Goal: Task Accomplishment & Management: Manage account settings

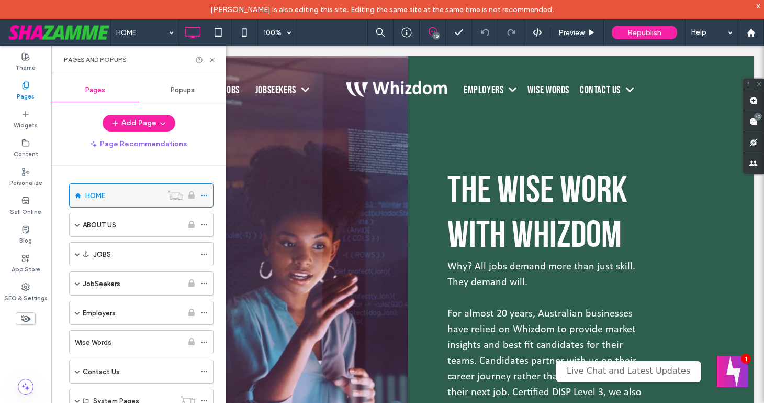
click at [204, 195] on use at bounding box center [204, 196] width 6 height 2
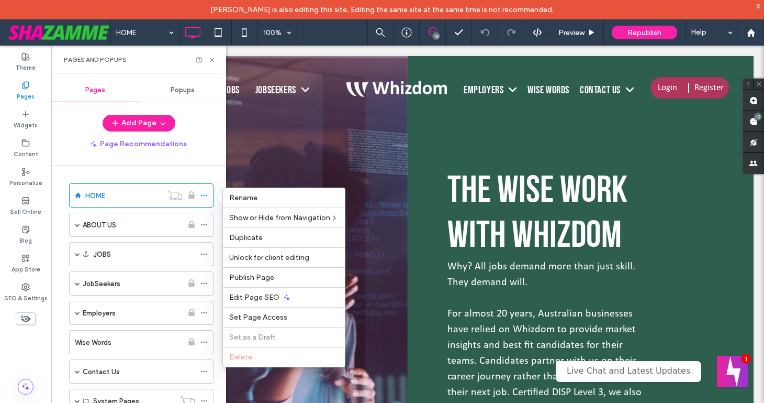
click at [296, 252] on div "Unlock for client editing" at bounding box center [284, 257] width 122 height 20
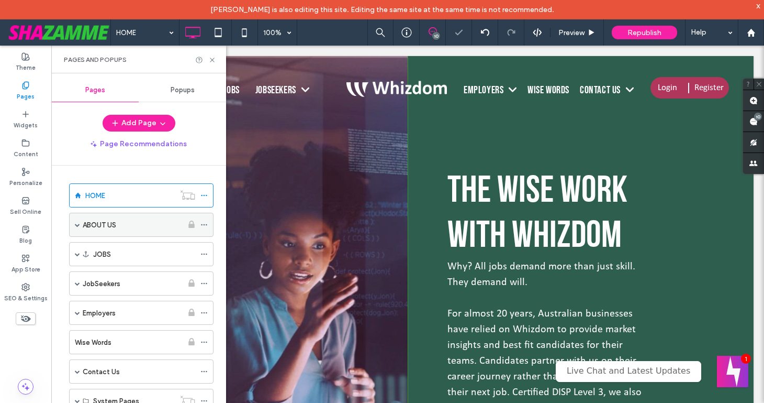
click at [204, 223] on icon at bounding box center [204, 224] width 7 height 7
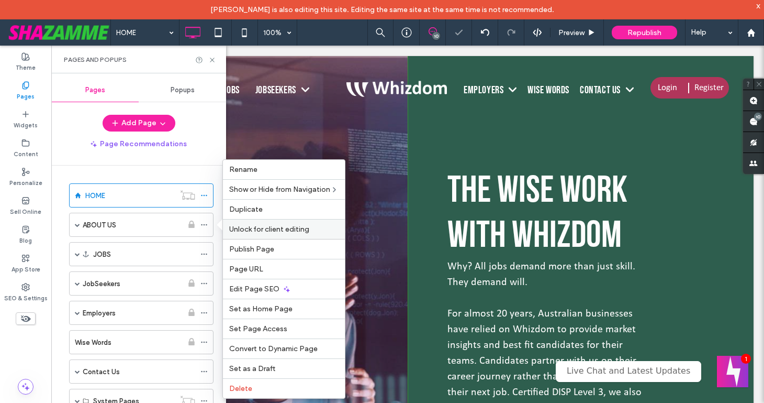
click at [243, 228] on span "Unlock for client editing" at bounding box center [269, 229] width 80 height 9
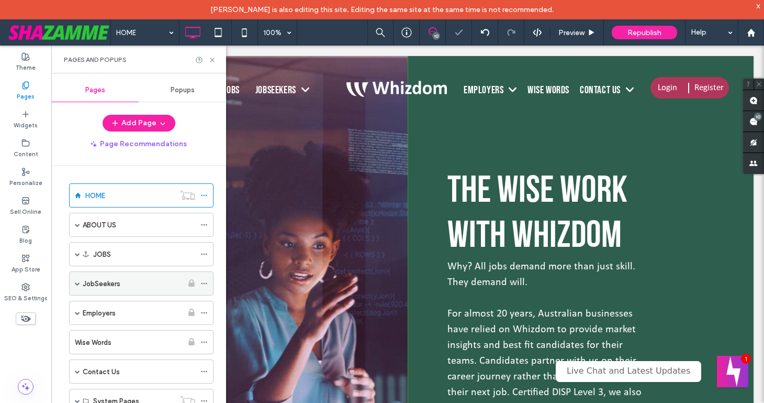
click at [205, 282] on icon at bounding box center [204, 283] width 7 height 7
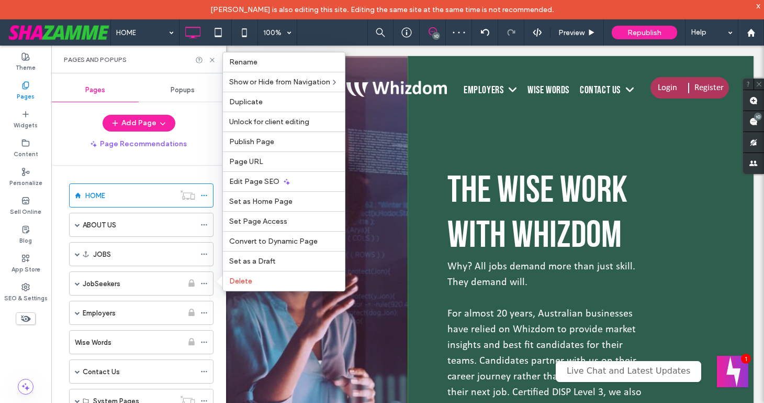
click at [236, 123] on span "Unlock for client editing" at bounding box center [269, 121] width 80 height 9
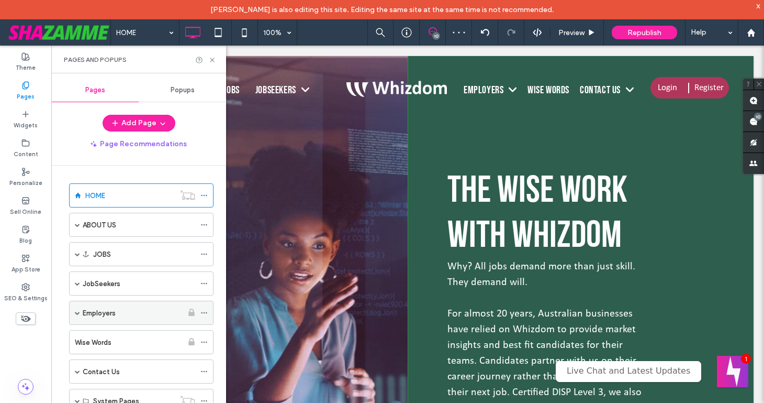
click at [203, 312] on icon at bounding box center [204, 312] width 7 height 7
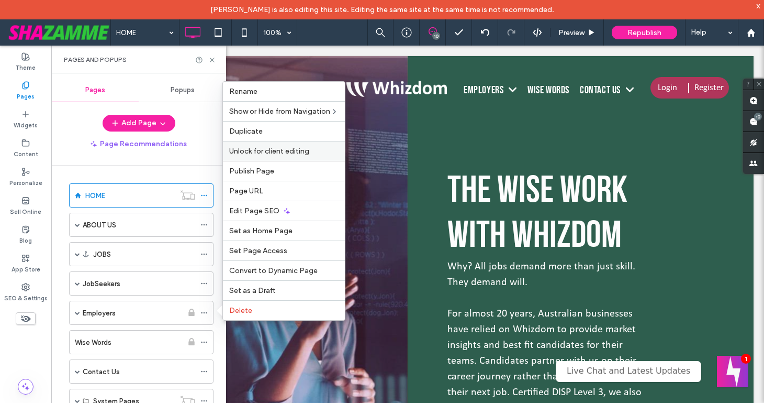
click at [242, 150] on span "Unlock for client editing" at bounding box center [269, 151] width 80 height 9
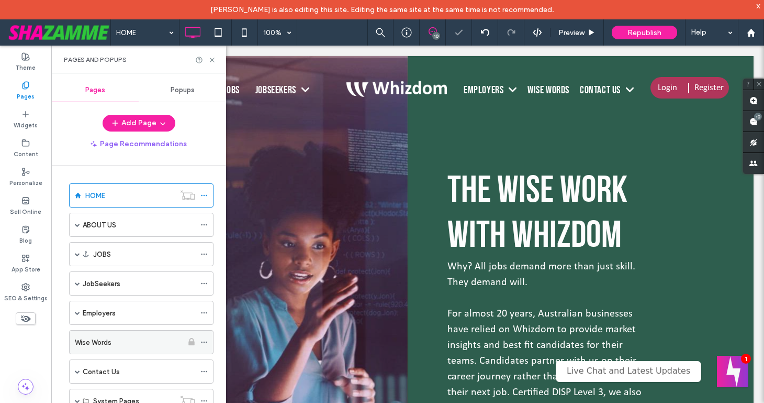
click at [204, 339] on icon at bounding box center [204, 341] width 7 height 7
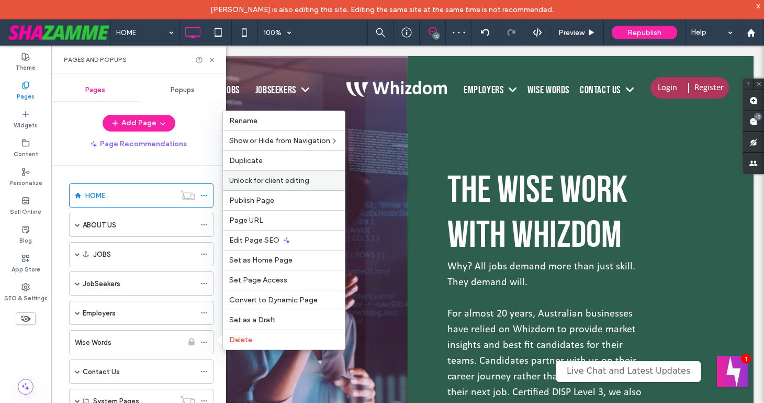
click at [251, 181] on span "Unlock for client editing" at bounding box center [269, 180] width 80 height 9
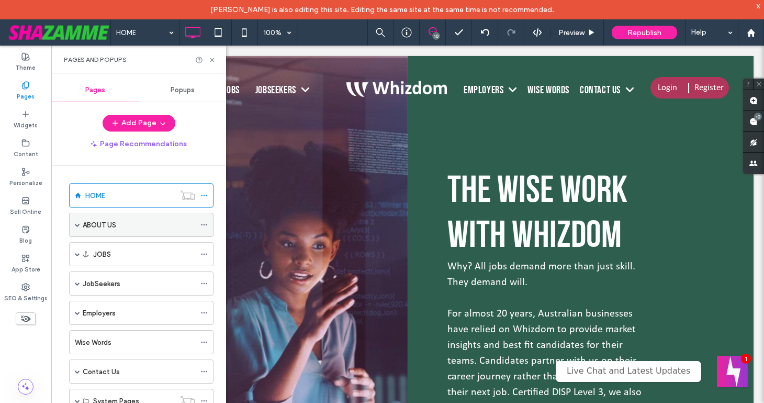
click at [77, 226] on span at bounding box center [77, 224] width 5 height 5
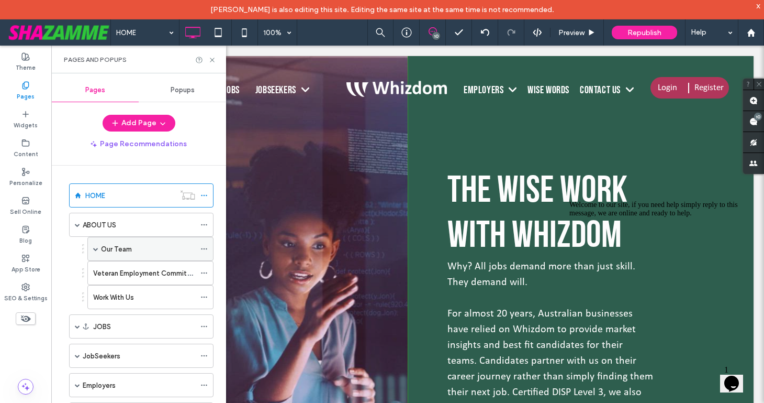
click at [92, 249] on div "Our Team" at bounding box center [150, 249] width 126 height 24
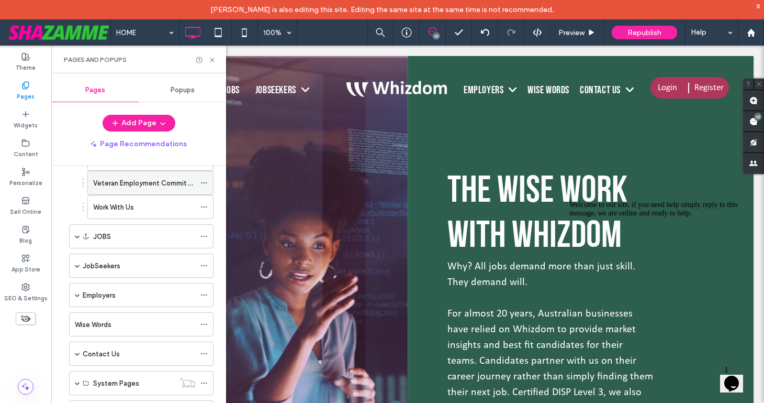
scroll to position [91, 0]
click at [75, 236] on span at bounding box center [77, 235] width 5 height 5
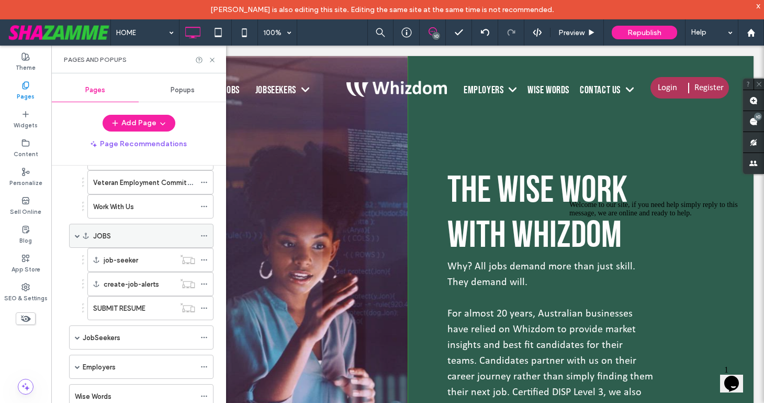
click at [75, 236] on span at bounding box center [77, 235] width 5 height 5
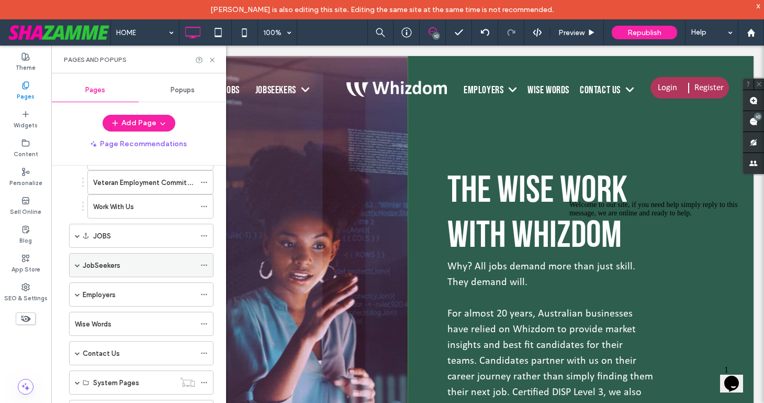
click at [76, 262] on span at bounding box center [77, 264] width 5 height 5
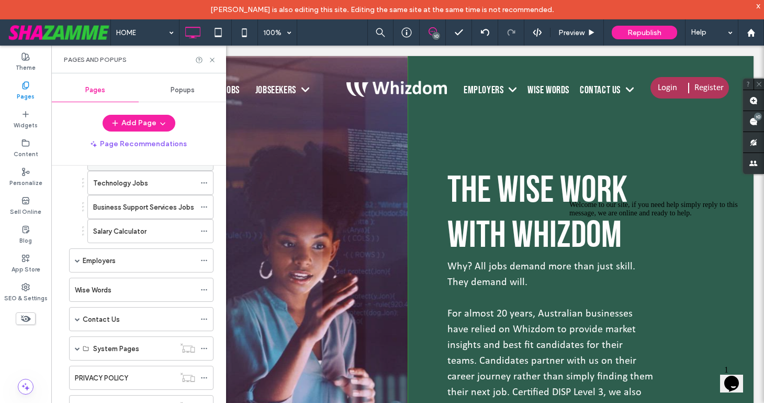
scroll to position [248, 0]
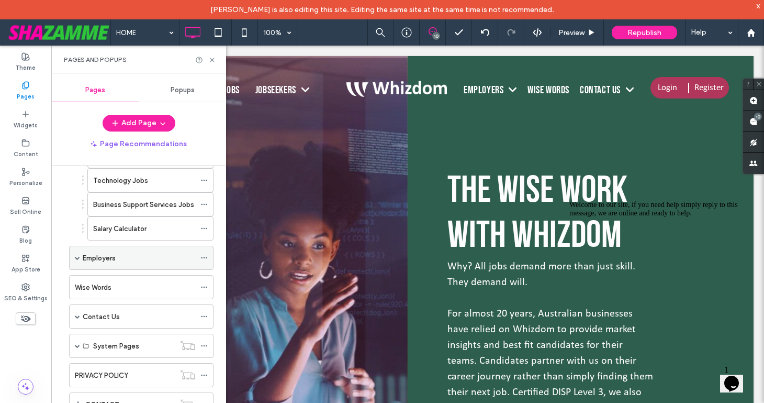
click at [79, 258] on span at bounding box center [77, 257] width 5 height 5
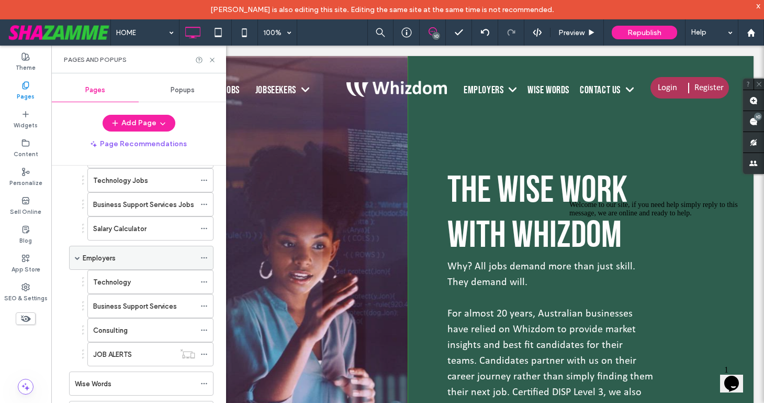
click at [79, 258] on span at bounding box center [77, 257] width 5 height 5
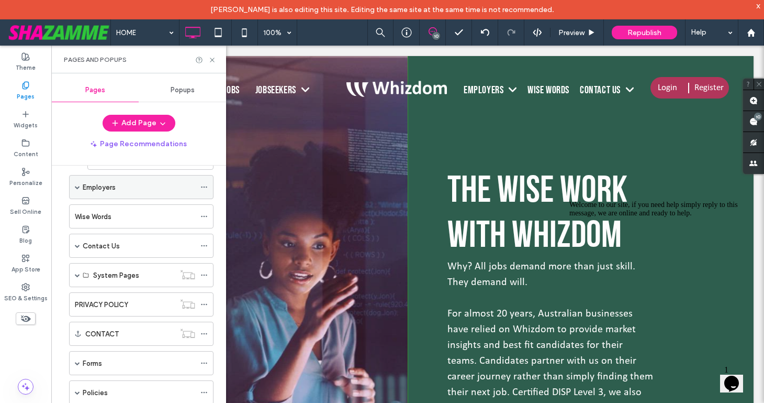
scroll to position [321, 0]
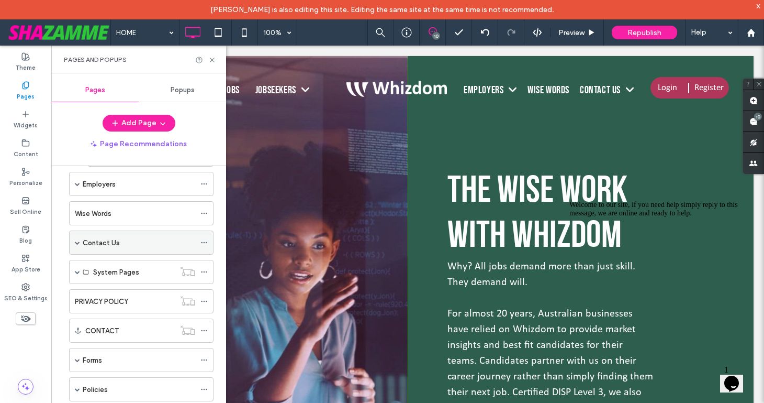
click at [75, 241] on span at bounding box center [77, 242] width 5 height 5
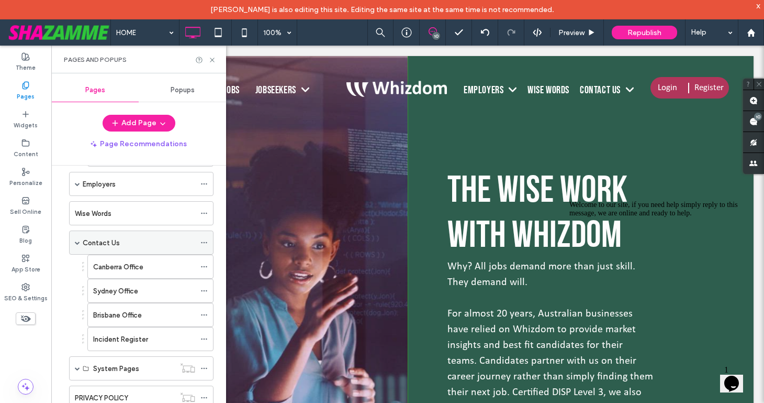
click at [75, 241] on span at bounding box center [77, 242] width 5 height 5
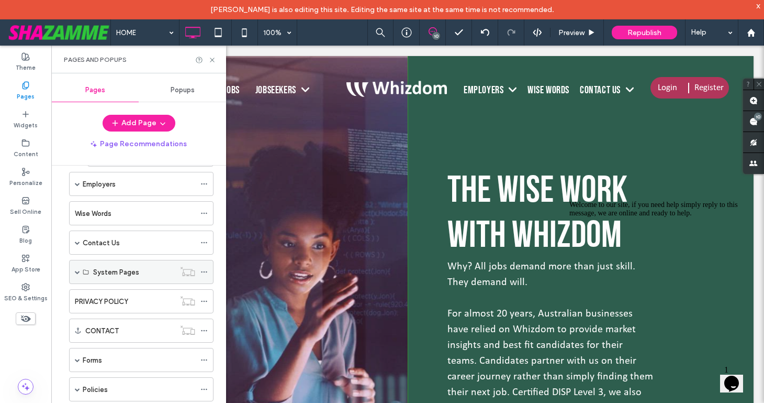
click at [76, 272] on span at bounding box center [77, 271] width 5 height 5
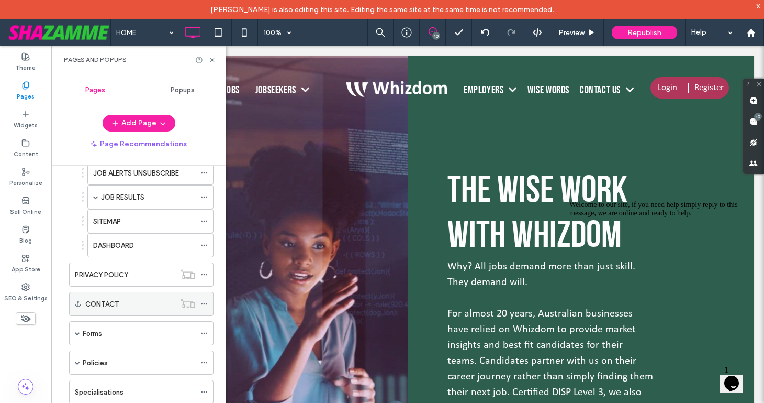
scroll to position [559, 0]
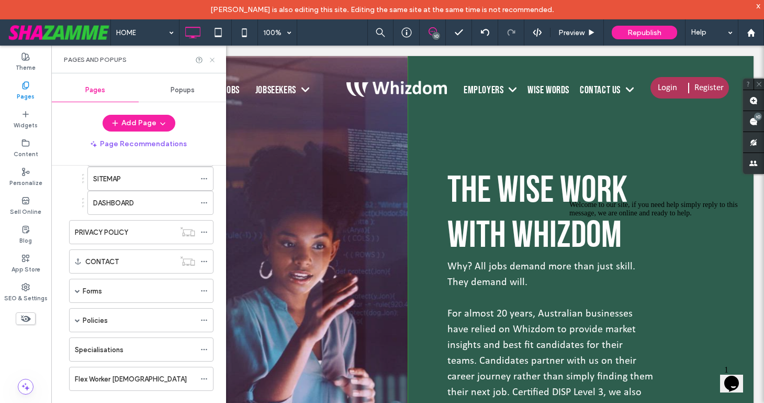
drag, startPoint x: 210, startPoint y: 61, endPoint x: 159, endPoint y: 19, distance: 67.0
click at [210, 61] on use at bounding box center [212, 60] width 4 height 4
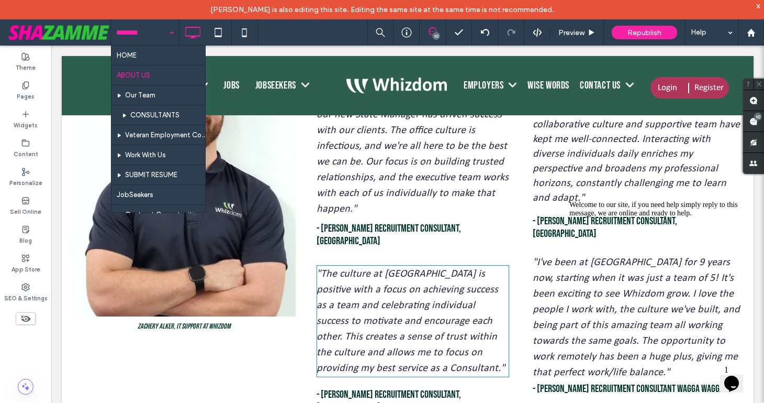
scroll to position [1698, 0]
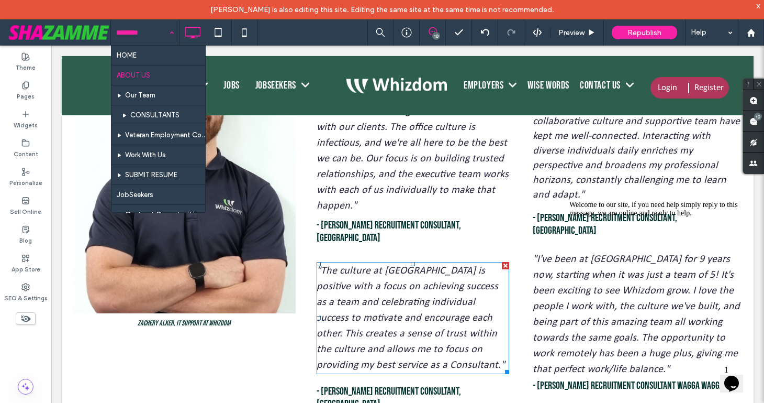
click at [393, 265] on span ""The culture at Whizdom is positive with a focus on achieving success as a team…" at bounding box center [411, 317] width 188 height 105
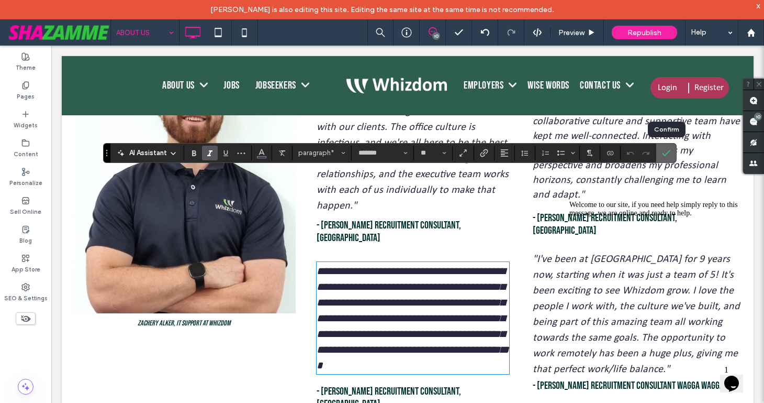
click at [668, 151] on icon "Confirm" at bounding box center [666, 153] width 8 height 8
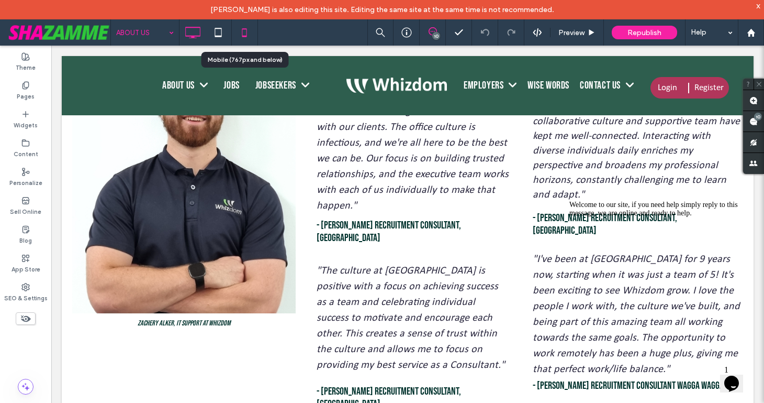
click at [241, 32] on icon at bounding box center [244, 32] width 21 height 21
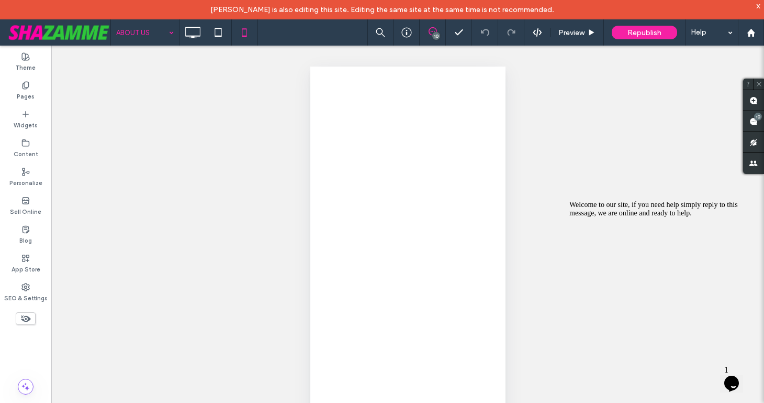
scroll to position [0, 0]
click at [570, 201] on icon "Chat attention grabber" at bounding box center [570, 201] width 0 height 0
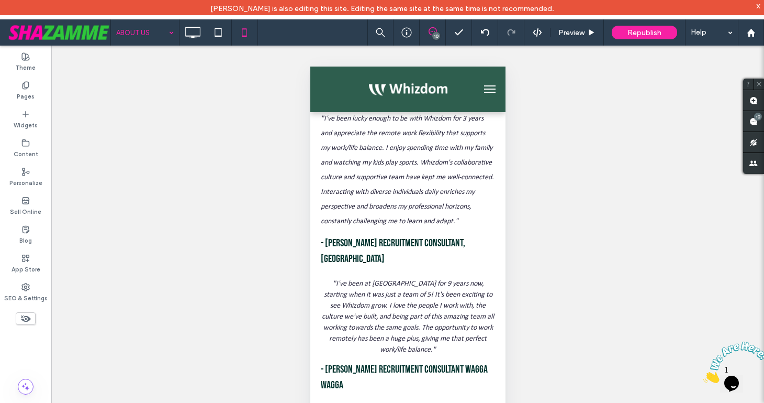
scroll to position [2326, 0]
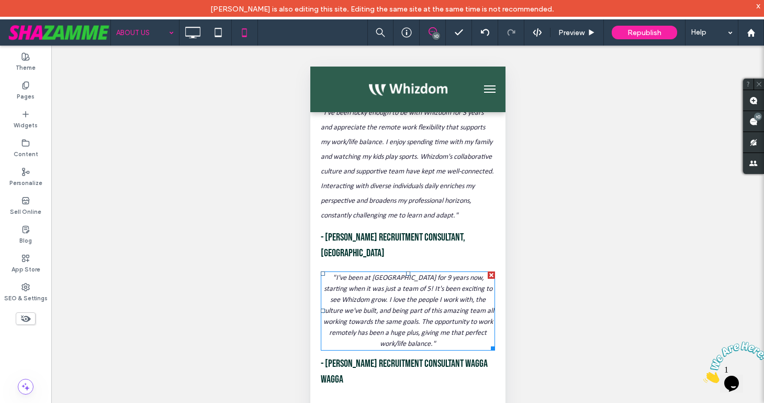
click at [406, 274] on span ""I've been at Whizdom for 9 years now, starting when it was just a team of 5! I…" at bounding box center [407, 311] width 172 height 74
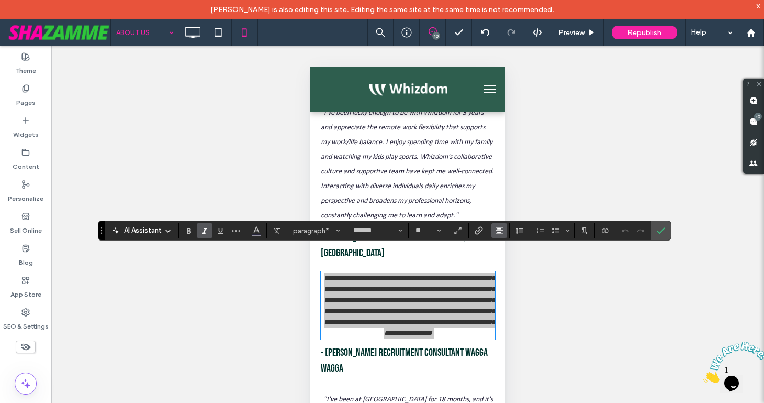
click at [502, 232] on icon "Alignment" at bounding box center [499, 230] width 8 height 8
click at [503, 243] on icon "ui.textEditor.alignment.left" at bounding box center [507, 247] width 8 height 8
click at [662, 233] on icon "Confirm" at bounding box center [661, 230] width 8 height 8
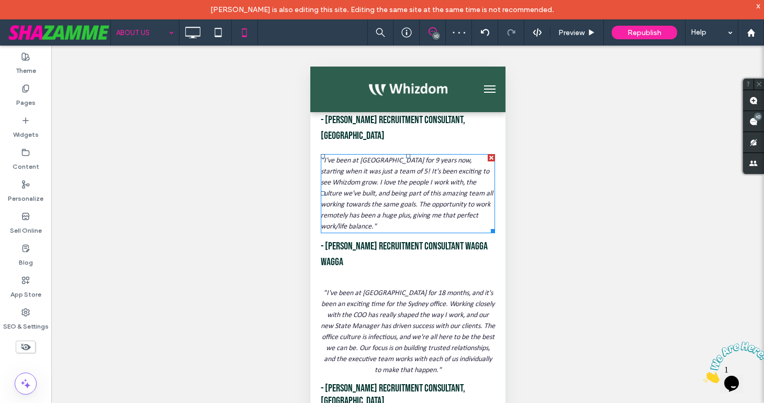
scroll to position [2447, 0]
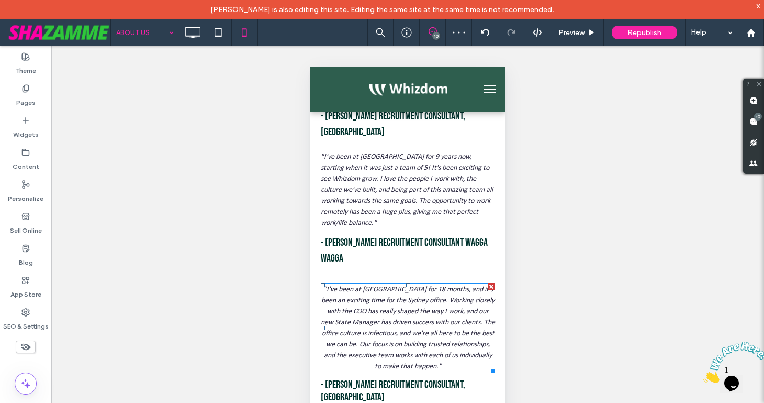
click at [409, 285] on span ""I've been at Whizdom for 18 months, and it's been an exciting time for the Syd…" at bounding box center [407, 327] width 174 height 85
type input "*******"
type input "**"
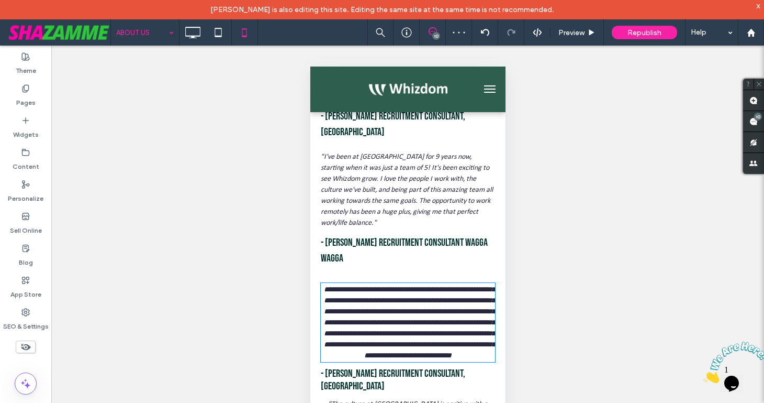
click at [409, 285] on span "**********" at bounding box center [409, 321] width 171 height 73
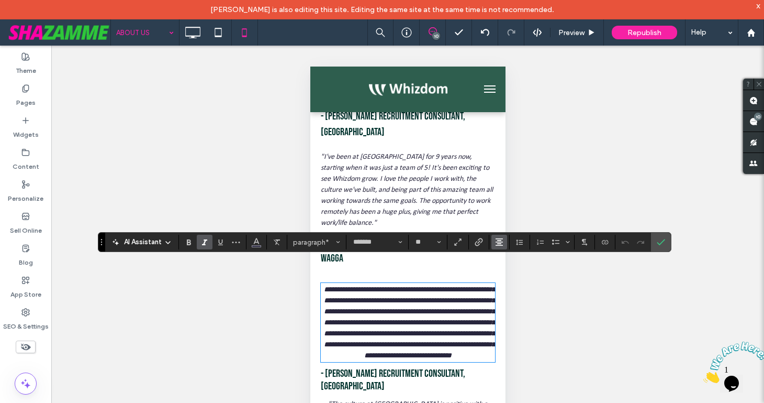
click at [498, 243] on use "Alignment" at bounding box center [499, 241] width 7 height 7
drag, startPoint x: 498, startPoint y: 260, endPoint x: 529, endPoint y: 254, distance: 31.3
click at [499, 259] on icon "ui.textEditor.alignment.left" at bounding box center [497, 259] width 5 height 4
drag, startPoint x: 662, startPoint y: 243, endPoint x: 578, endPoint y: 260, distance: 85.4
click at [656, 242] on label "Confirm" at bounding box center [661, 241] width 16 height 19
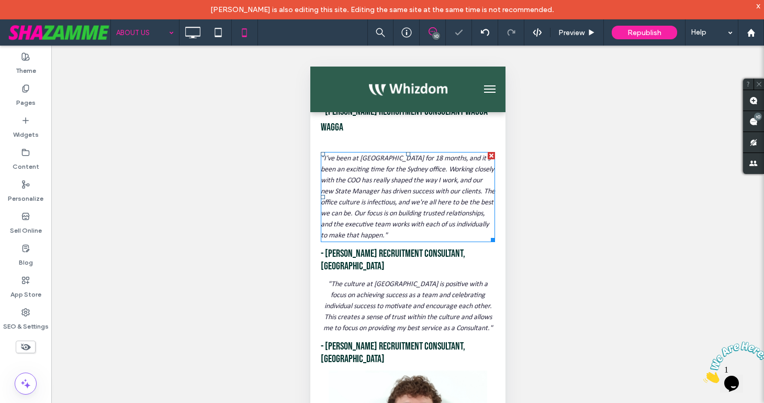
scroll to position [2577, 0]
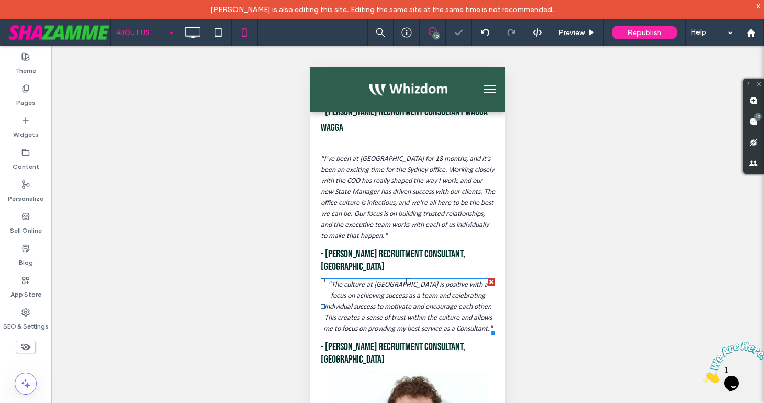
click at [435, 287] on p ""The culture at Whizdom is positive with a focus on achieving success as a team…" at bounding box center [407, 306] width 174 height 55
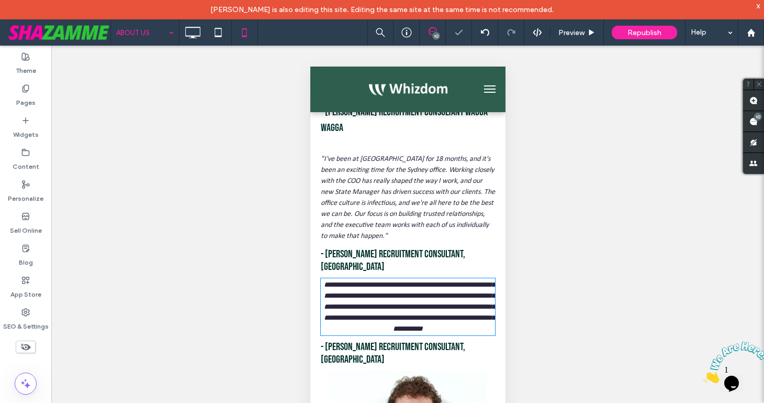
click at [435, 287] on p "**********" at bounding box center [407, 306] width 174 height 55
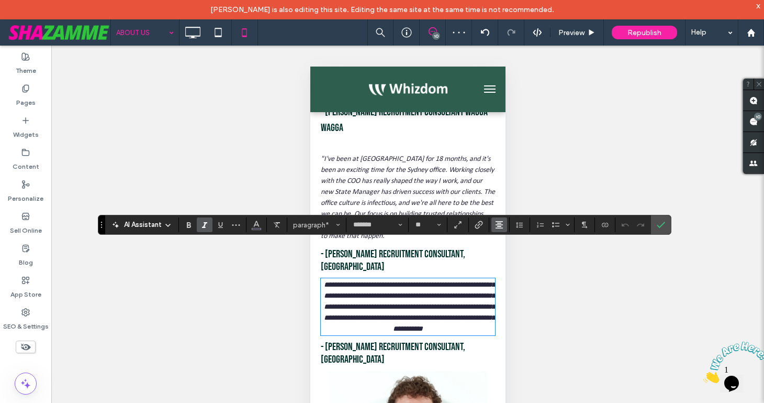
click at [500, 226] on use "Alignment" at bounding box center [499, 224] width 7 height 7
click at [504, 238] on use "ui.textEditor.alignment.left" at bounding box center [507, 241] width 7 height 7
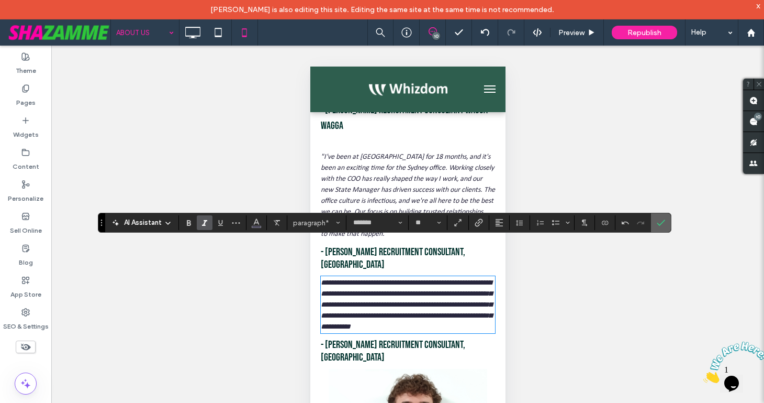
drag, startPoint x: 661, startPoint y: 218, endPoint x: 607, endPoint y: 226, distance: 55.0
click at [660, 217] on span "Confirm" at bounding box center [659, 222] width 5 height 19
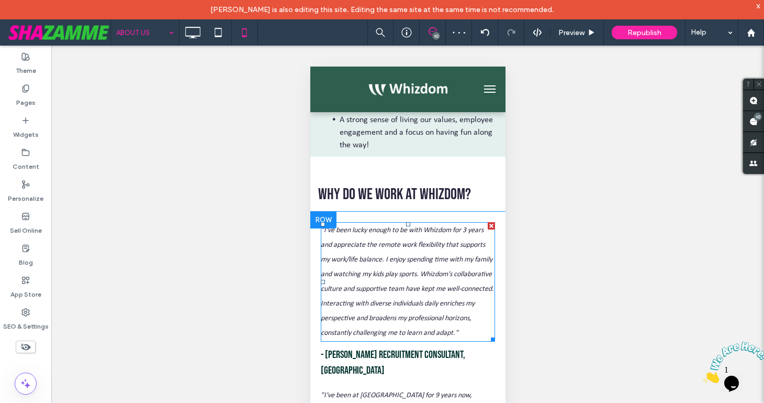
scroll to position [2206, 0]
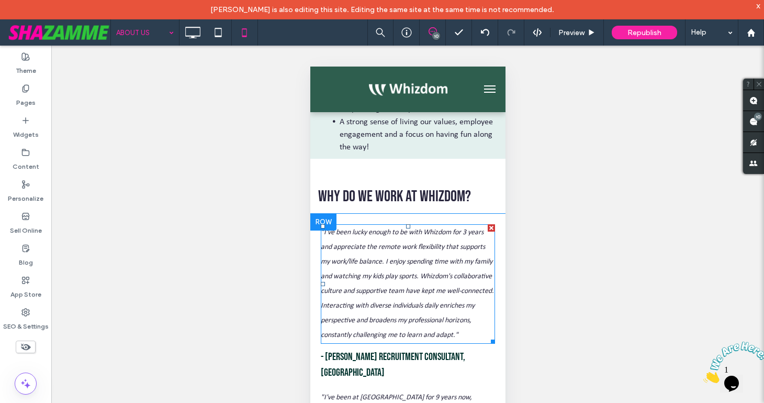
click at [441, 271] on span "that supports my work/life balance. I enjoy spending time with my family and wa…" at bounding box center [406, 291] width 173 height 96
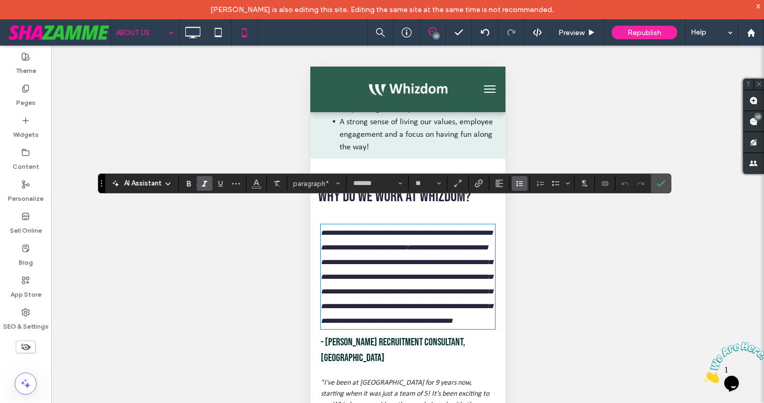
click at [516, 180] on icon "Line Height" at bounding box center [520, 183] width 8 height 8
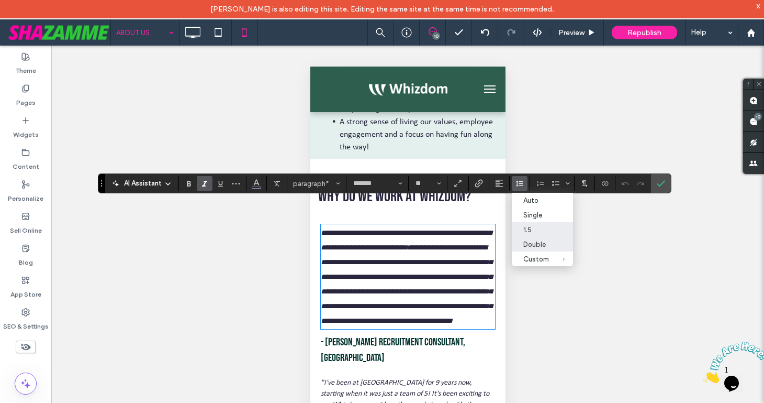
click at [525, 229] on div "1.5" at bounding box center [537, 230] width 26 height 8
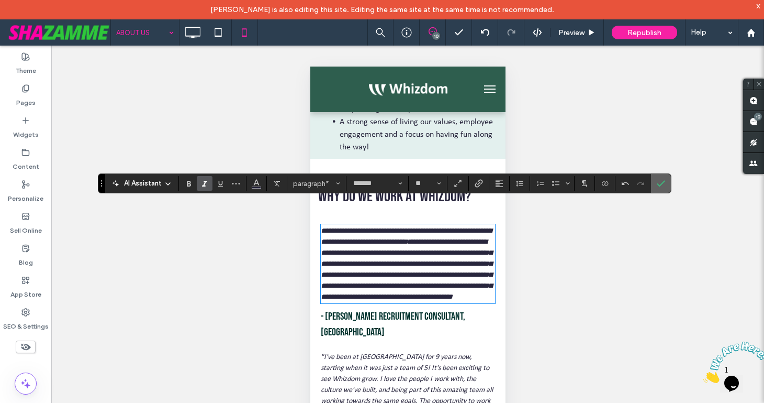
click at [664, 183] on icon "Confirm" at bounding box center [661, 183] width 8 height 8
drag, startPoint x: 660, startPoint y: 185, endPoint x: 623, endPoint y: 197, distance: 39.1
click at [660, 185] on icon "Confirm" at bounding box center [661, 183] width 8 height 8
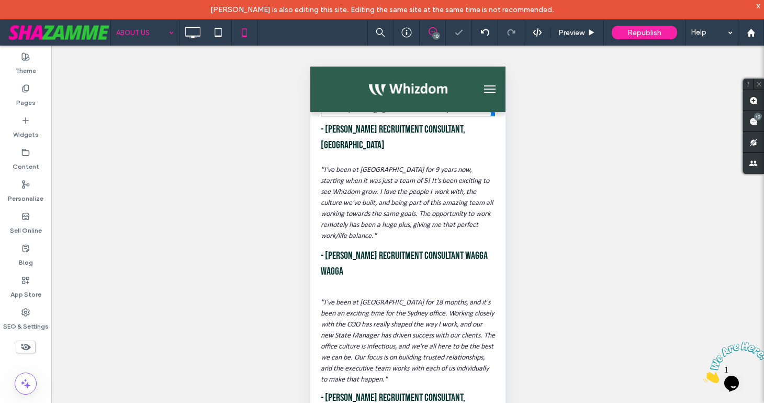
scroll to position [2408, 0]
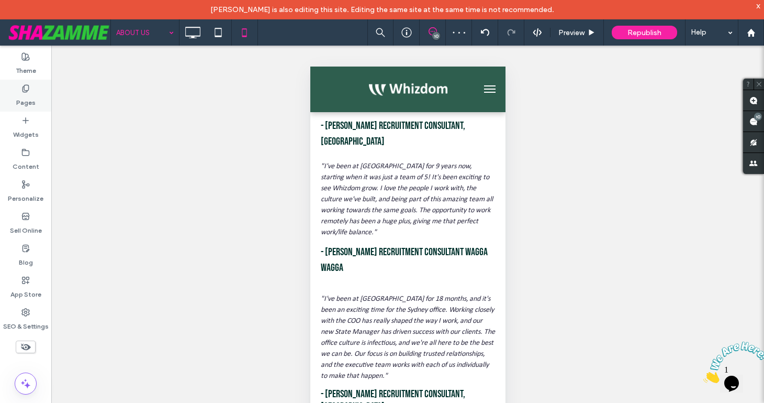
click at [31, 86] on div "Pages" at bounding box center [25, 96] width 51 height 32
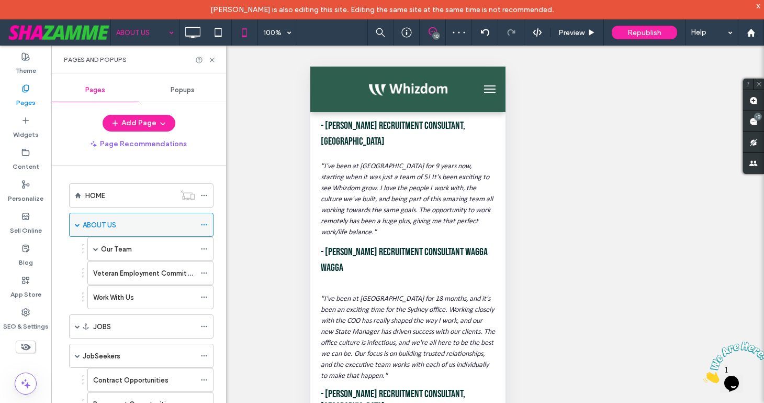
click at [204, 221] on icon at bounding box center [204, 224] width 7 height 7
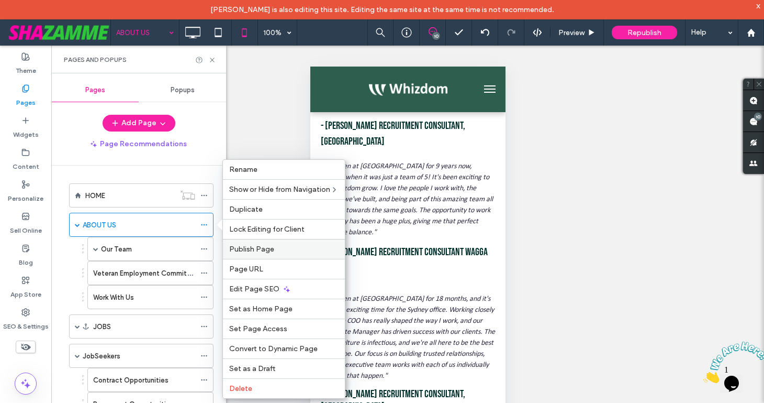
click at [254, 245] on span "Publish Page" at bounding box center [251, 249] width 45 height 9
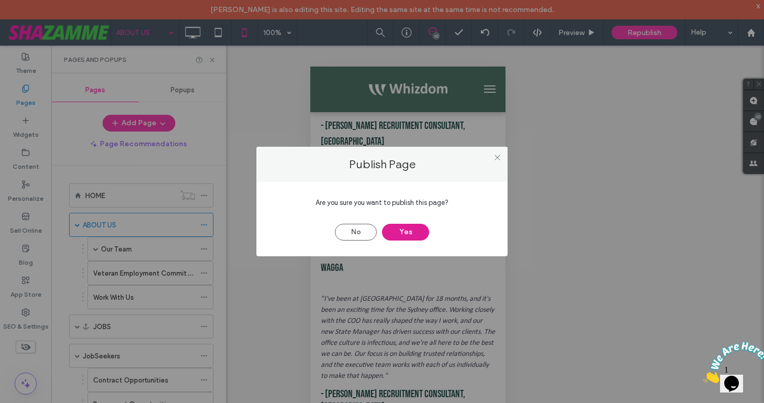
click at [406, 236] on button "Yes" at bounding box center [405, 232] width 47 height 17
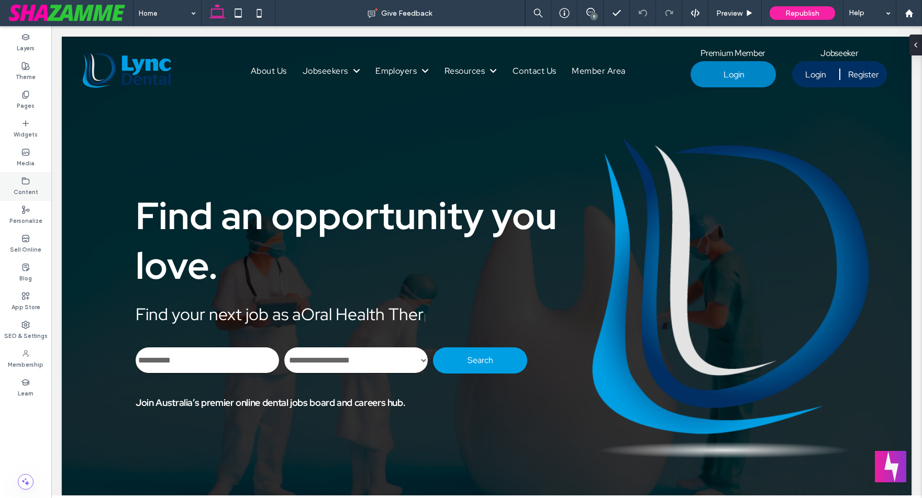
click at [23, 182] on use at bounding box center [26, 180] width 7 height 6
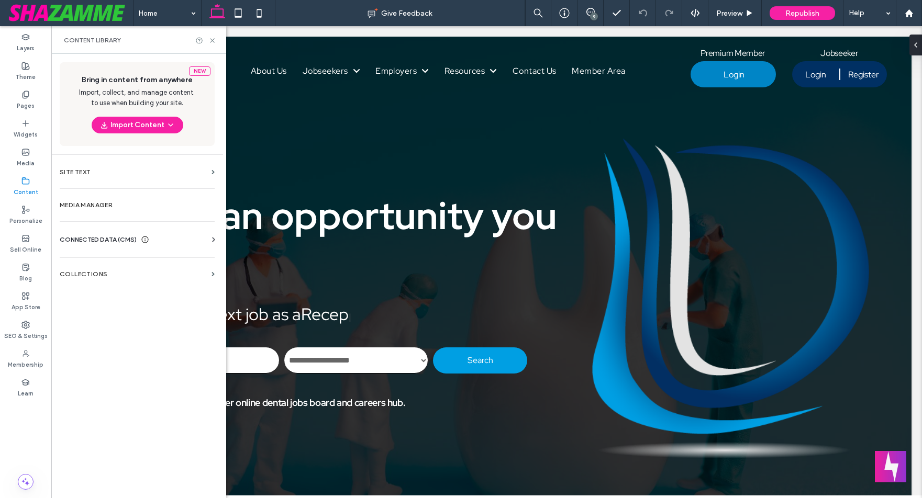
click at [98, 240] on span "CONNECTED DATA (CMS)" at bounding box center [98, 240] width 77 height 10
click at [116, 268] on label "Business Info" at bounding box center [139, 265] width 142 height 7
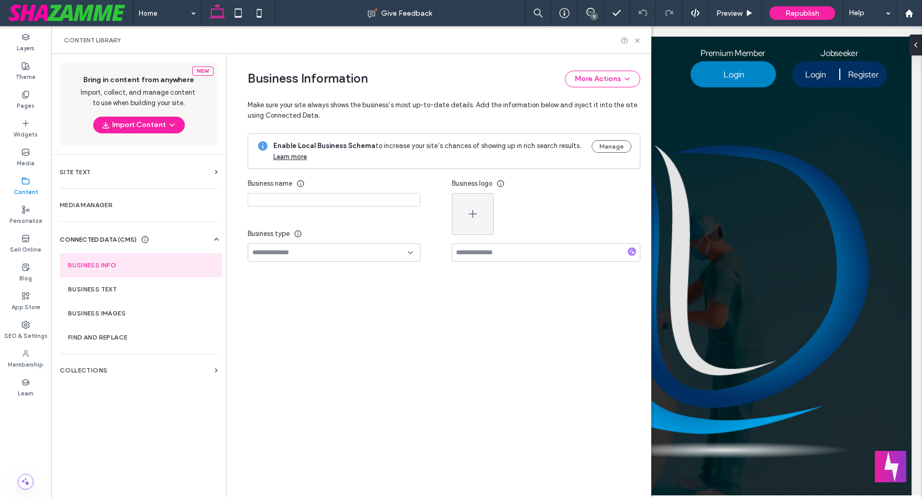
type input "**********"
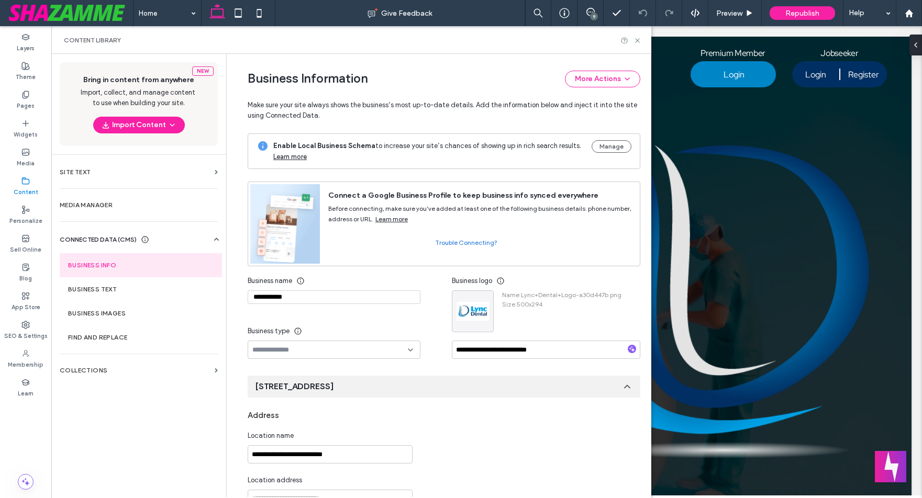
scroll to position [99, 0]
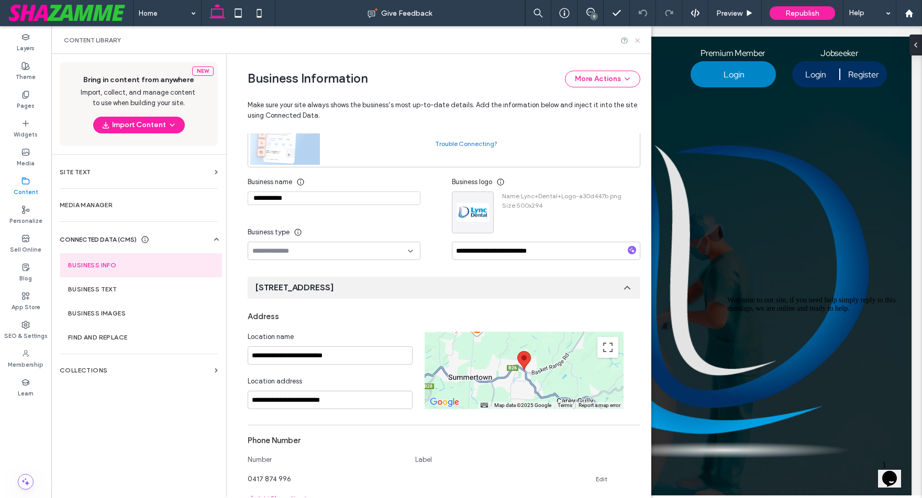
drag, startPoint x: 637, startPoint y: 41, endPoint x: 585, endPoint y: 15, distance: 58.1
click at [637, 41] on icon at bounding box center [638, 41] width 8 height 8
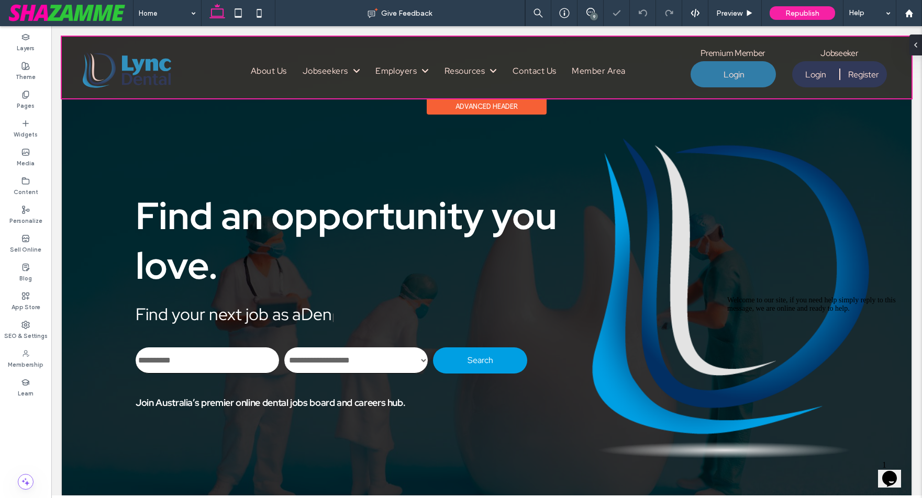
scroll to position [0, 0]
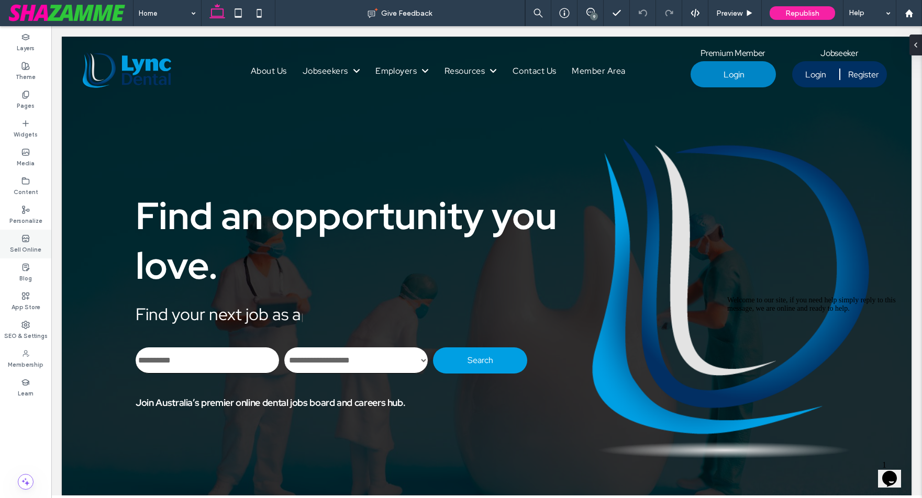
click at [28, 245] on label "Sell Online" at bounding box center [25, 249] width 31 height 12
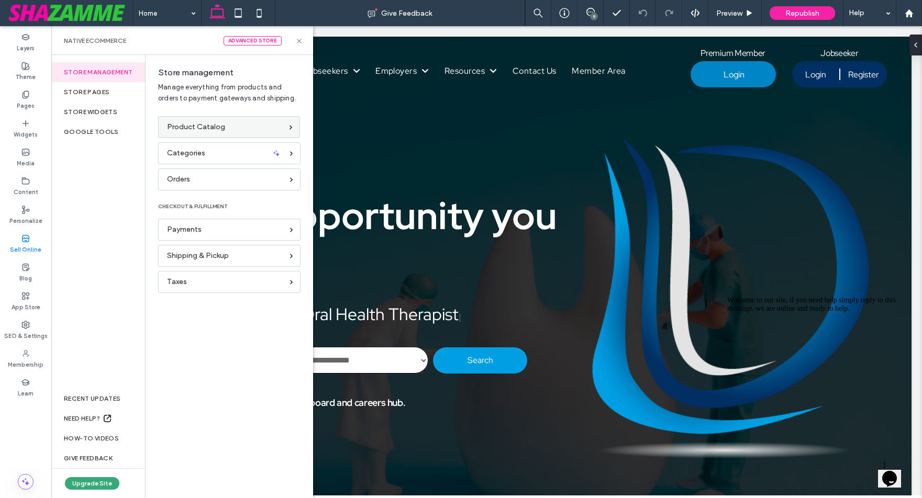
click at [173, 128] on span "Product Catalog" at bounding box center [196, 127] width 58 height 12
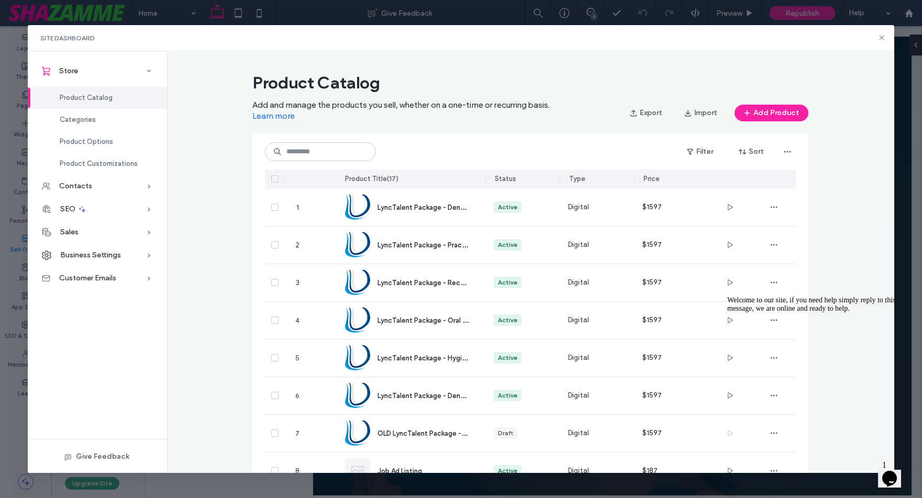
click at [727, 296] on icon "Chat attention grabber" at bounding box center [727, 296] width 0 height 0
click at [773, 471] on icon "Close" at bounding box center [861, 475] width 0 height 9
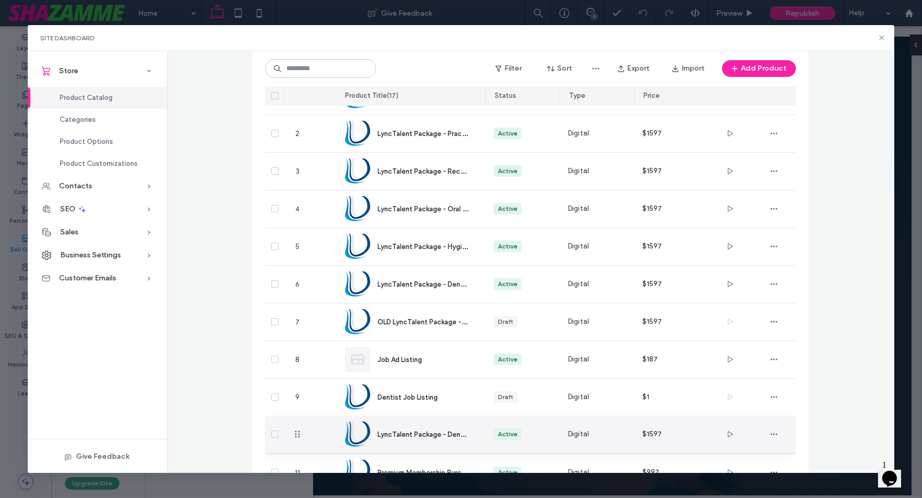
scroll to position [112, 0]
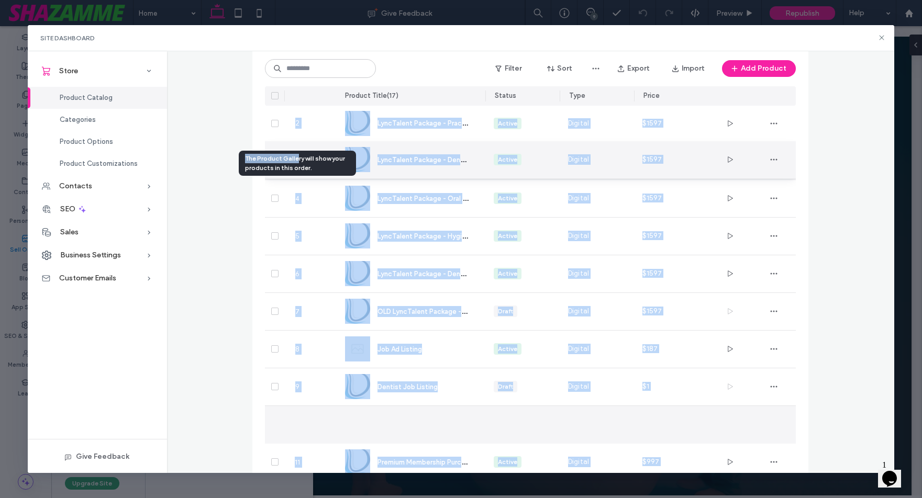
drag, startPoint x: 298, startPoint y: 435, endPoint x: 297, endPoint y: 160, distance: 274.9
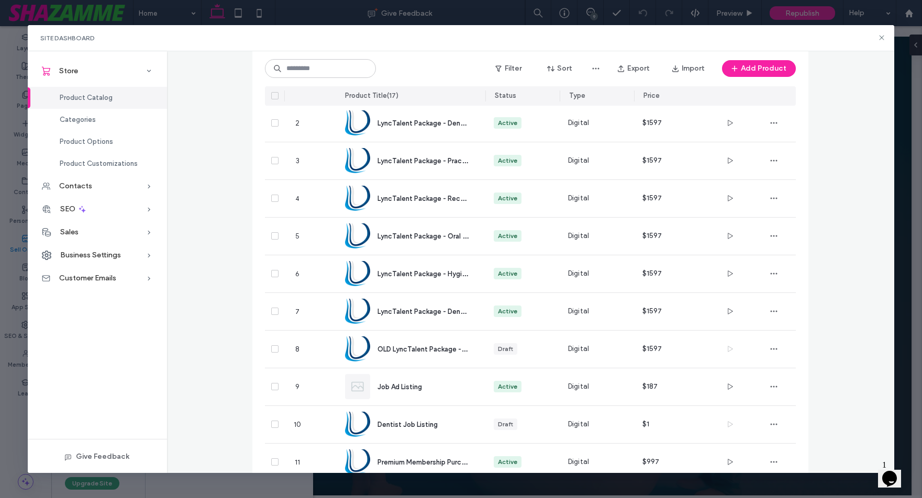
click at [256, 187] on div "0 products selected Filter Sort Export Import Add Product Product Title ( 17 ) …" at bounding box center [530, 366] width 556 height 708
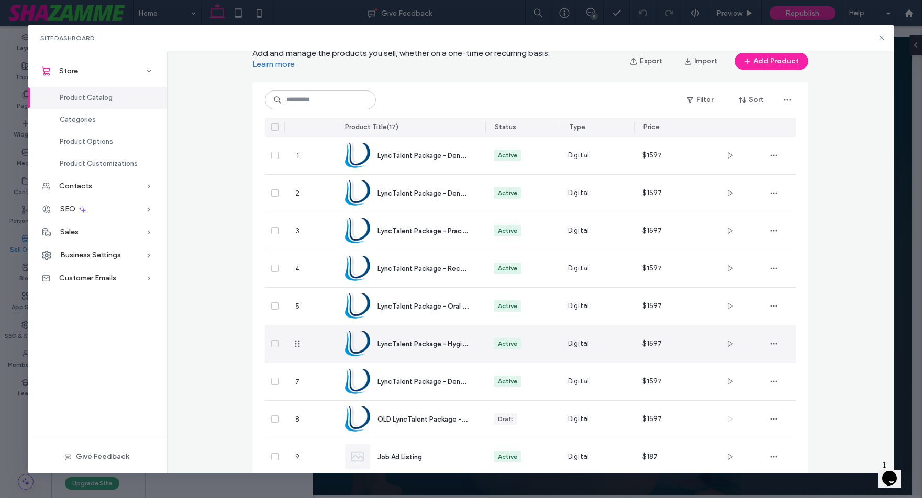
scroll to position [50, 0]
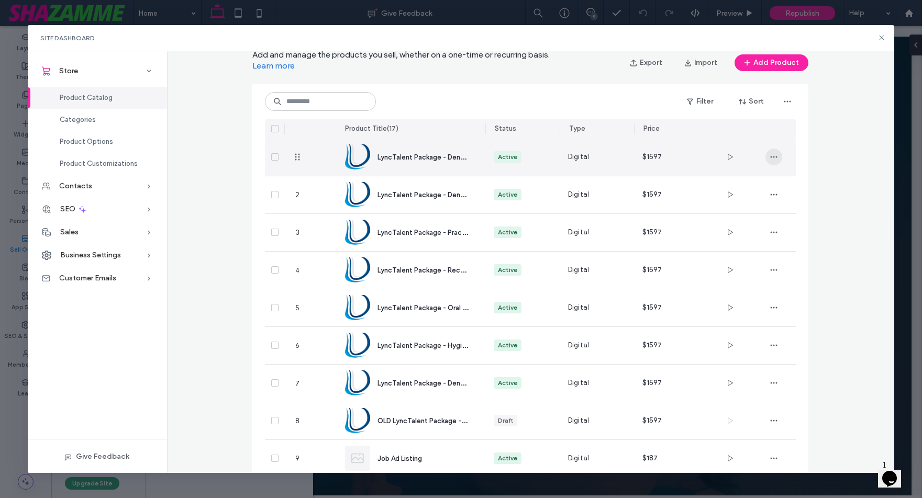
click at [773, 157] on use "button" at bounding box center [774, 158] width 7 height 2
click at [441, 161] on span "LyncTalent Package - Dental Assistant Job Listing" at bounding box center [457, 157] width 159 height 10
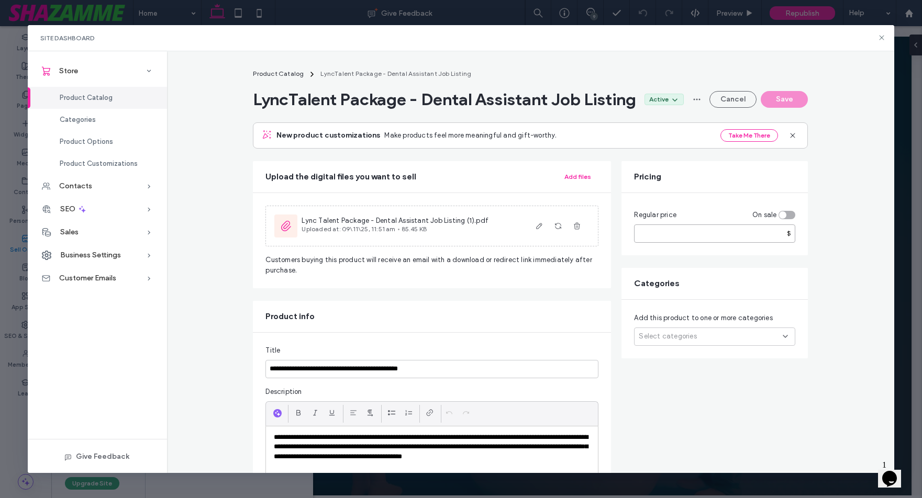
click at [696, 243] on input "****" at bounding box center [714, 234] width 161 height 18
drag, startPoint x: 668, startPoint y: 255, endPoint x: 641, endPoint y: 255, distance: 26.7
click at [641, 243] on input "****" at bounding box center [714, 234] width 161 height 18
type input "*"
click at [637, 256] on div "Regular price On sale * $" at bounding box center [715, 224] width 186 height 62
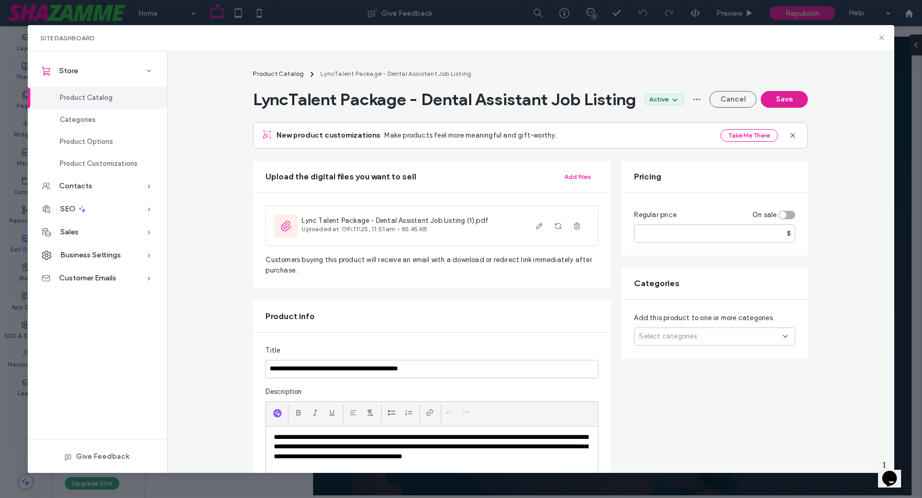
click at [773, 108] on button "Save" at bounding box center [784, 99] width 47 height 17
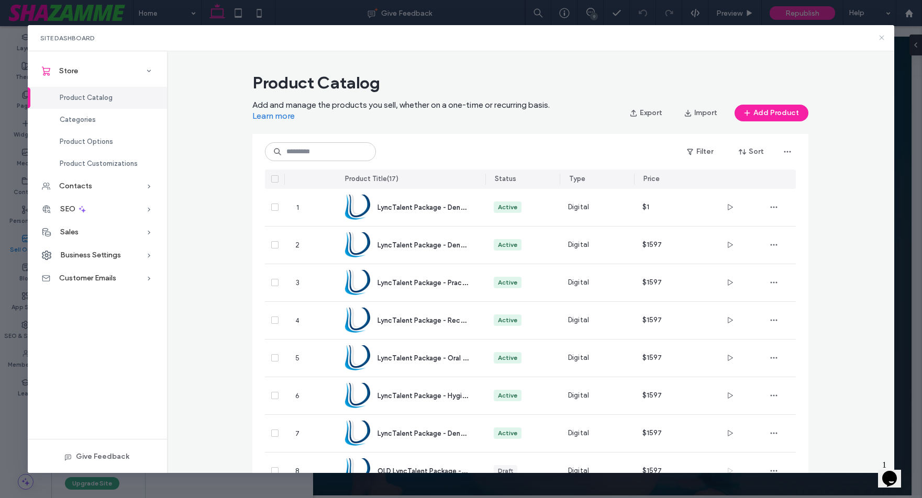
click at [773, 38] on icon at bounding box center [882, 38] width 8 height 8
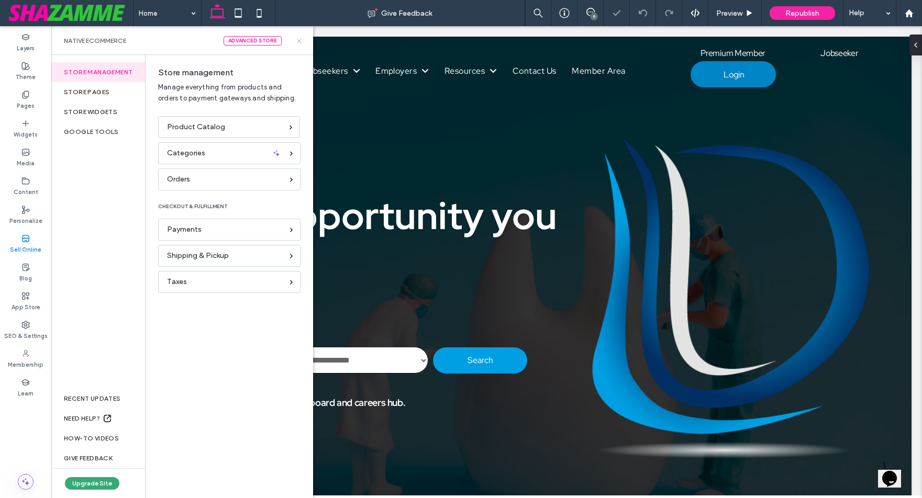
click at [298, 42] on use at bounding box center [299, 41] width 4 height 4
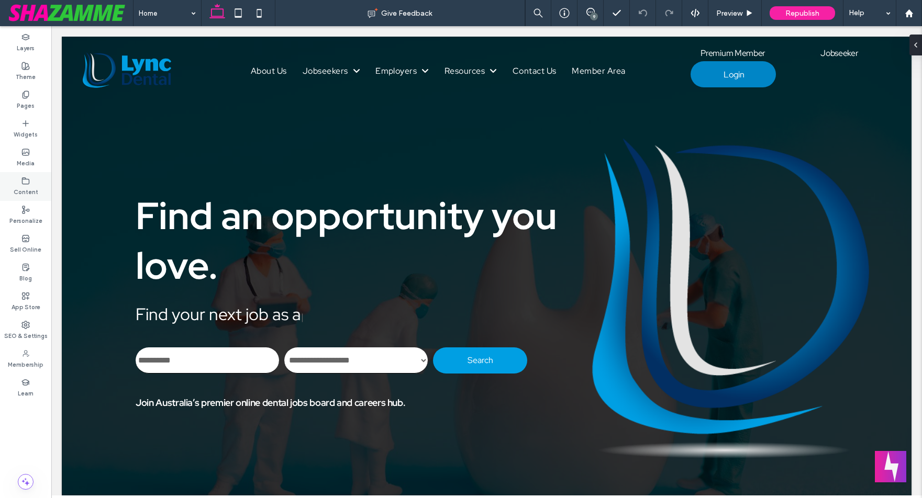
click at [17, 173] on div "Content" at bounding box center [25, 186] width 51 height 29
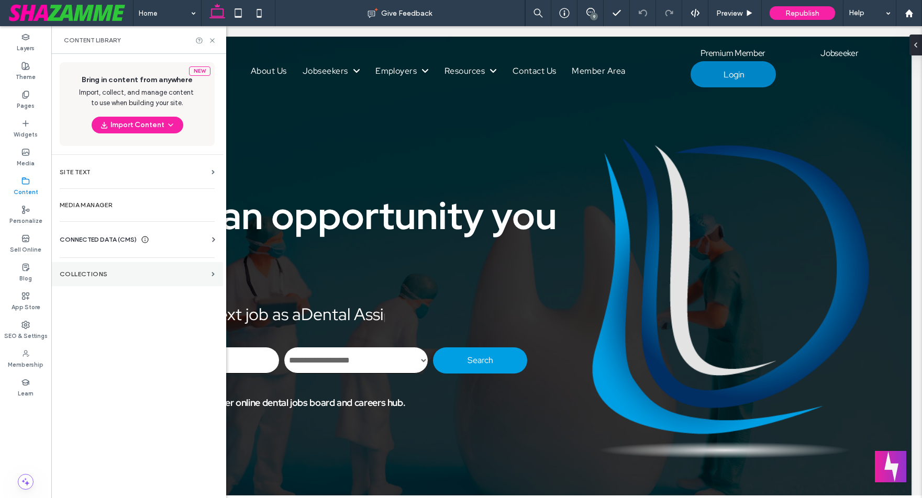
click at [103, 279] on section "Collections" at bounding box center [137, 274] width 172 height 24
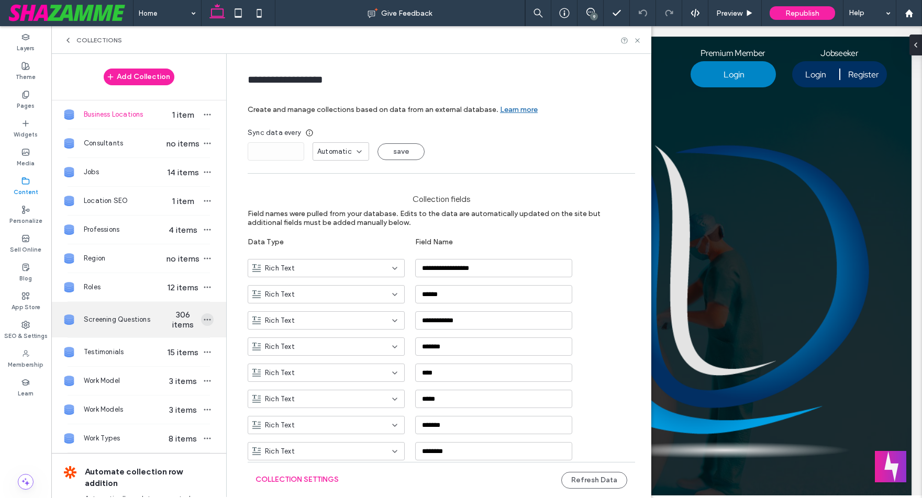
click at [203, 318] on icon "button" at bounding box center [207, 320] width 8 height 8
type input "**********"
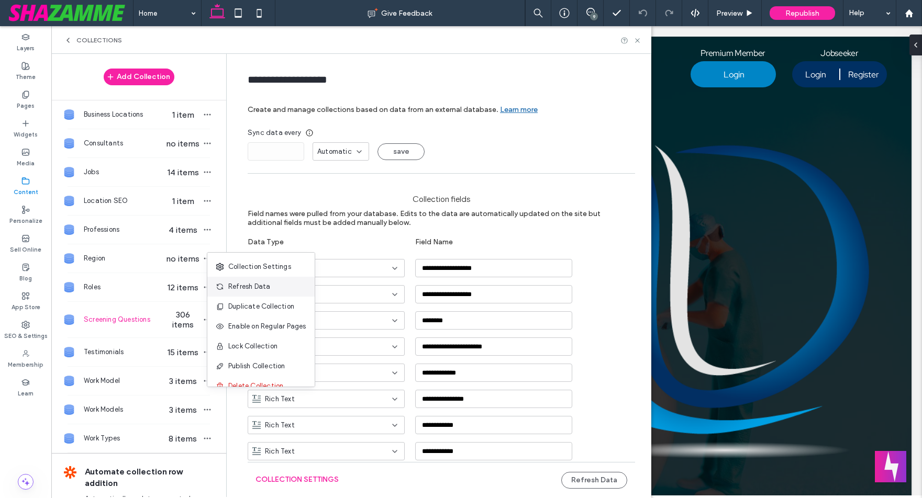
click at [235, 289] on span "Refresh Data" at bounding box center [249, 287] width 42 height 10
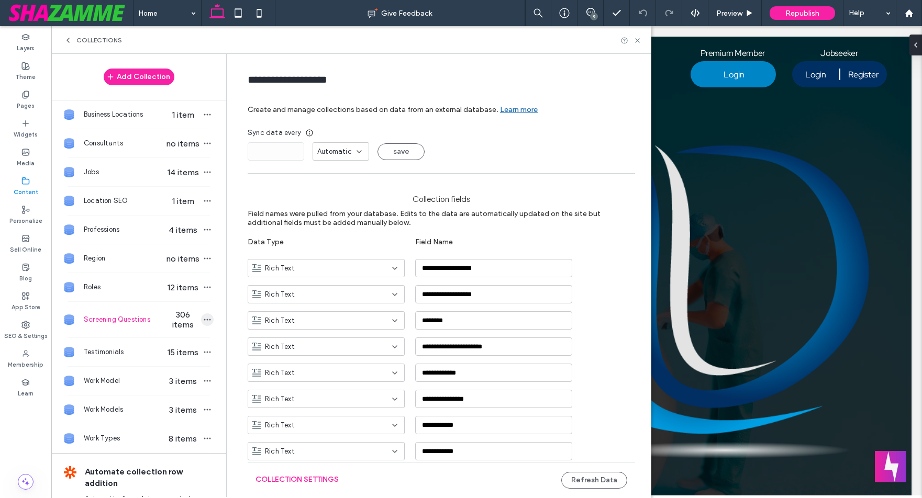
click at [201, 319] on span "button" at bounding box center [207, 320] width 13 height 13
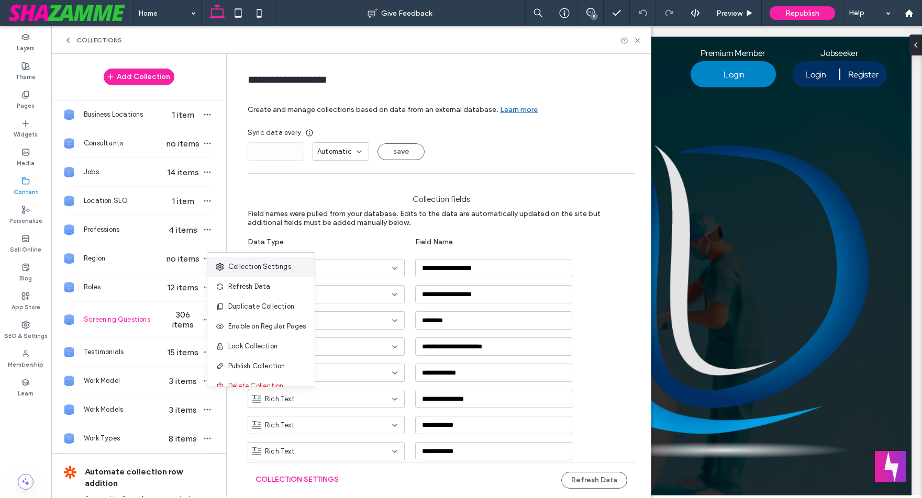
click at [241, 270] on span "Collection Settings" at bounding box center [259, 267] width 63 height 10
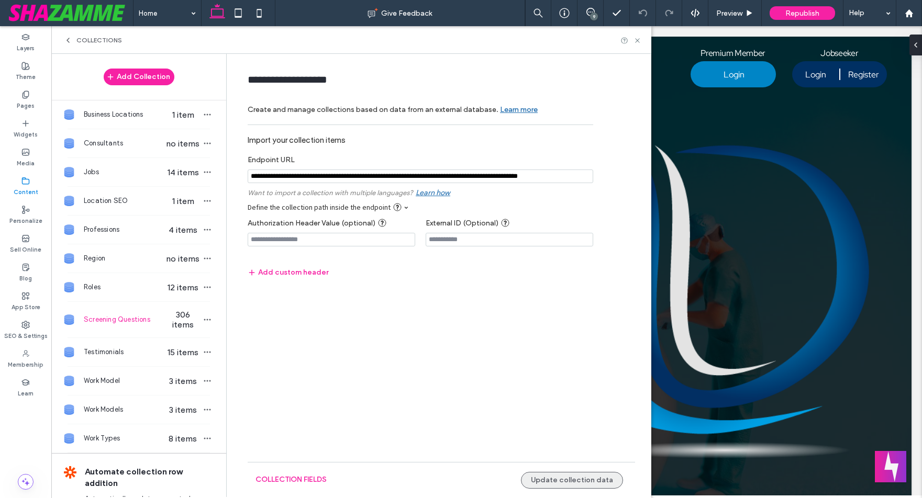
click at [584, 484] on button "Update collection data" at bounding box center [572, 480] width 102 height 17
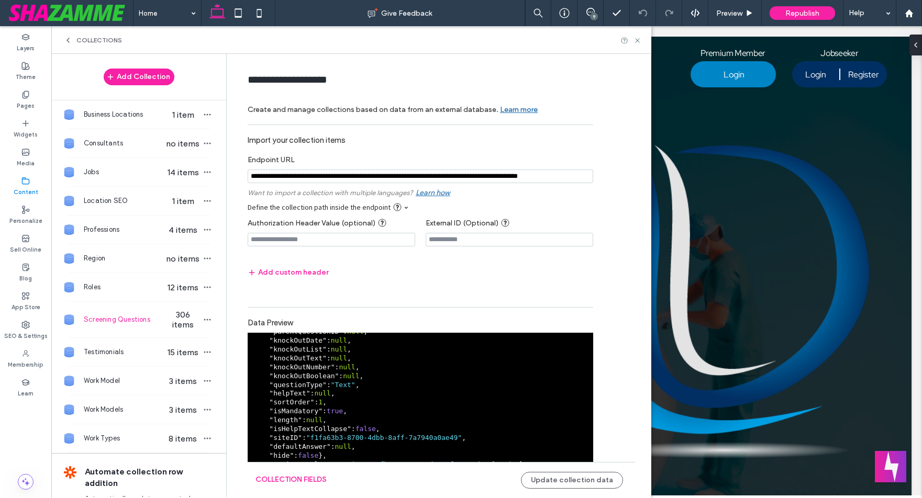
scroll to position [26, 0]
